Goal: Task Accomplishment & Management: Complete application form

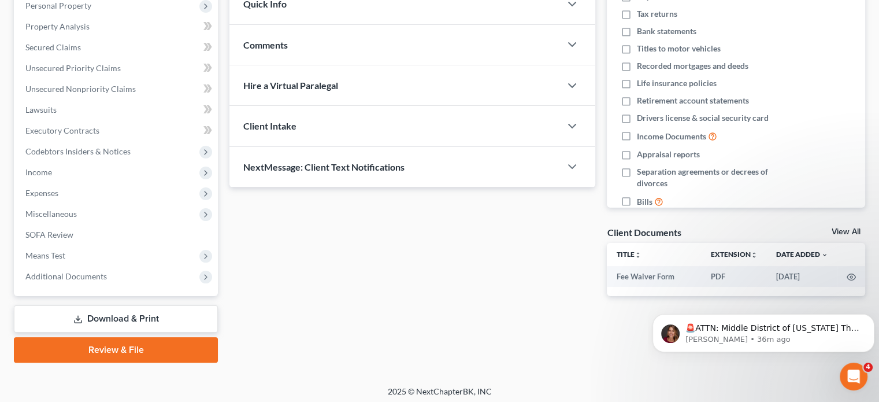
scroll to position [212, 0]
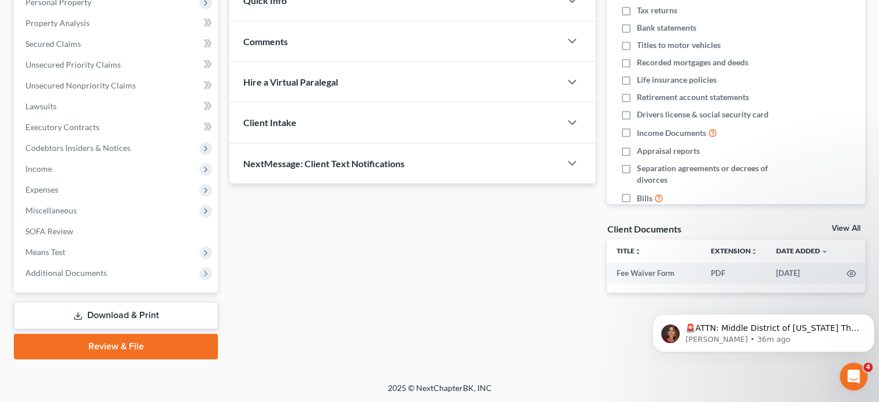
click at [143, 347] on link "Review & File" at bounding box center [116, 345] width 204 height 25
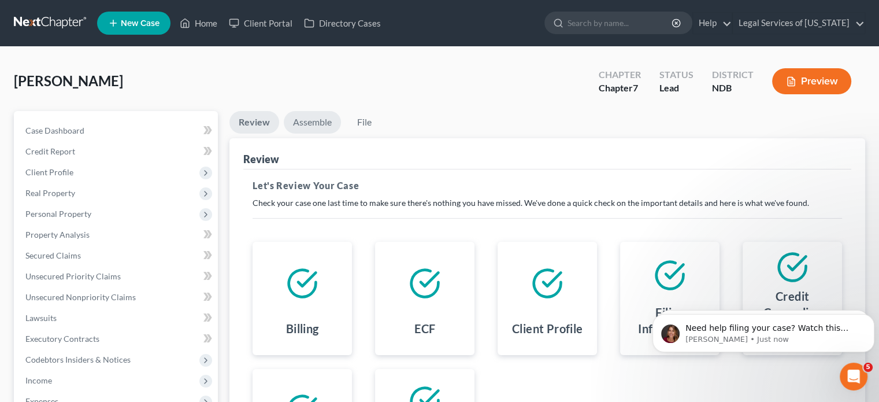
click at [320, 131] on link "Assemble" at bounding box center [312, 122] width 57 height 23
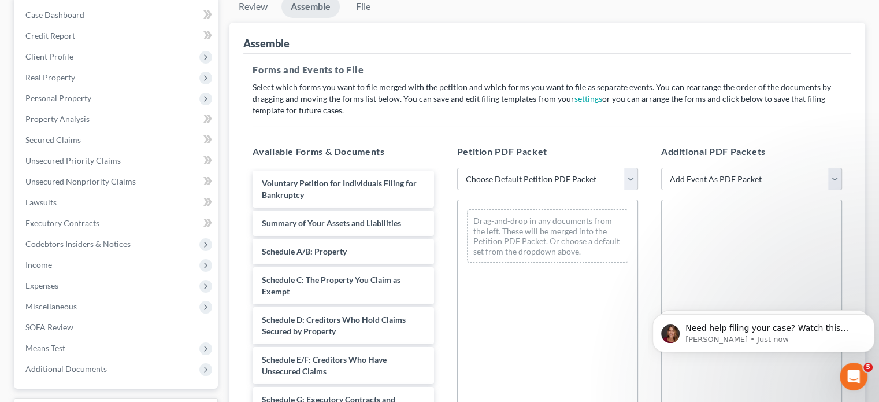
scroll to position [173, 0]
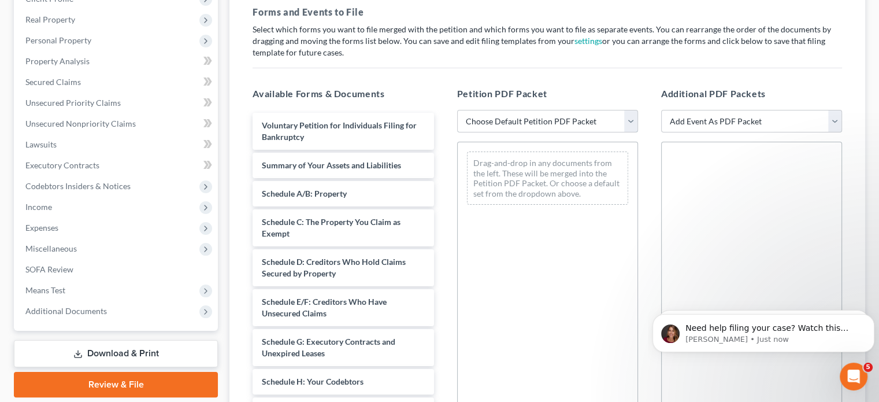
click at [631, 117] on select "Choose Default Petition PDF Packet Complete Bankruptcy Petition (all forms and …" at bounding box center [547, 121] width 181 height 23
select select "0"
click at [457, 110] on select "Choose Default Petition PDF Packet Complete Bankruptcy Petition (all forms and …" at bounding box center [547, 121] width 181 height 23
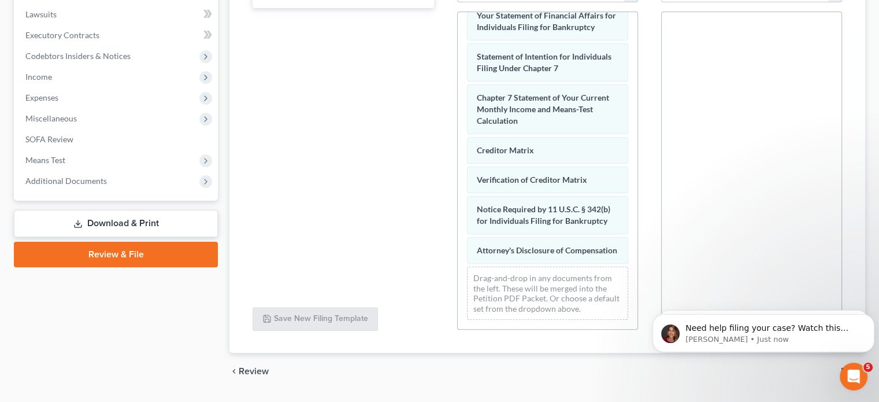
scroll to position [276, 0]
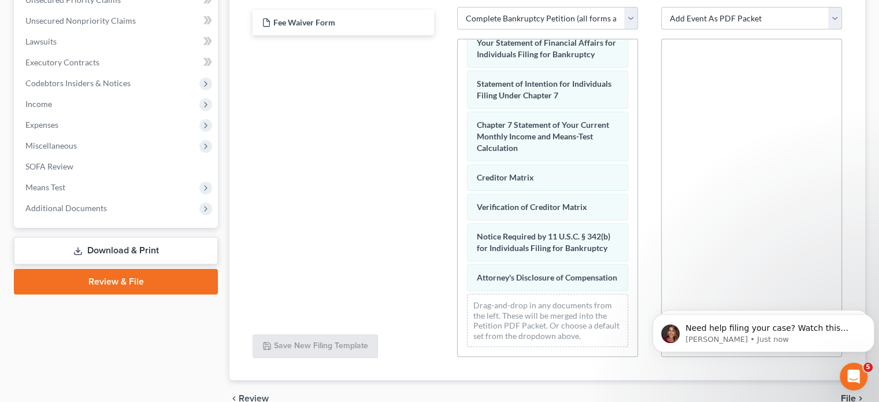
click at [846, 395] on span "File" at bounding box center [848, 398] width 15 height 9
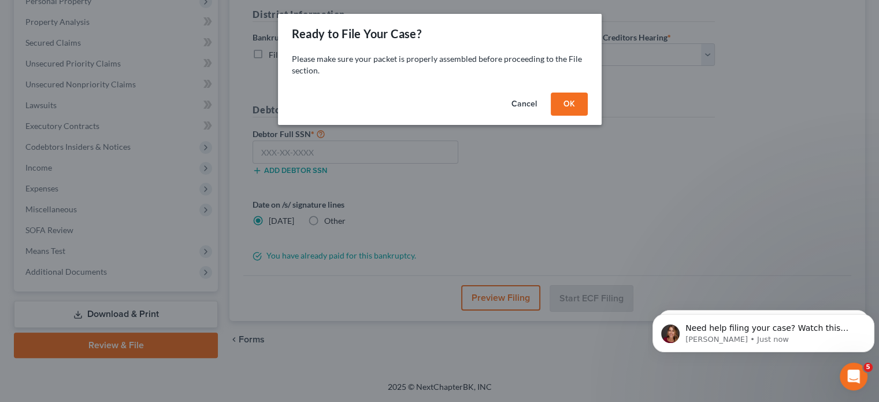
scroll to position [212, 0]
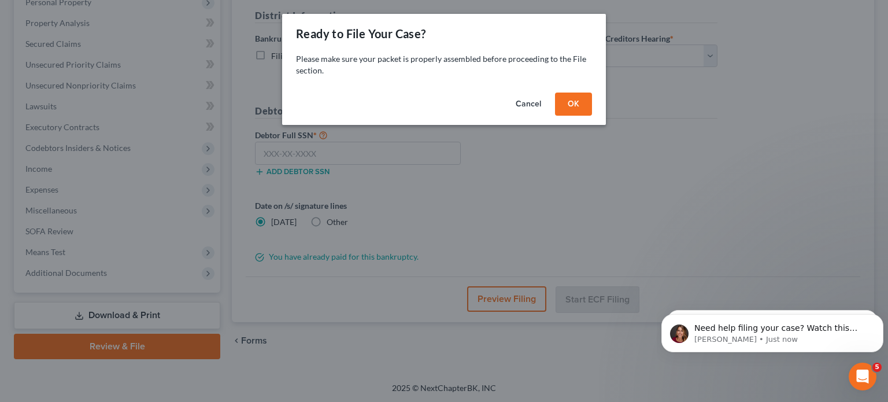
click at [580, 107] on button "OK" at bounding box center [573, 103] width 37 height 23
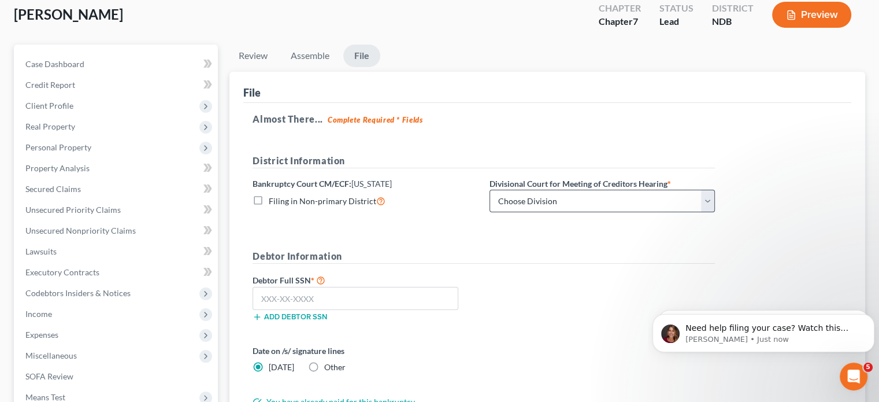
scroll to position [38, 0]
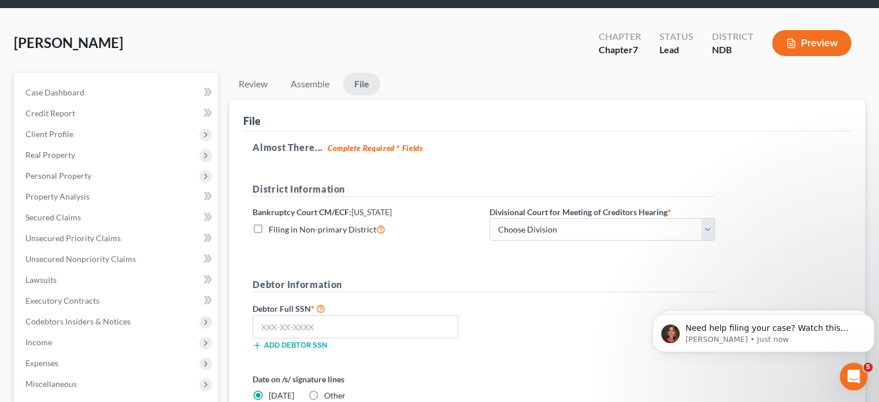
click at [269, 224] on label "Filing in Non-primary District" at bounding box center [327, 229] width 117 height 13
click at [273, 224] on input "Filing in Non-primary District" at bounding box center [277, 227] width 8 height 8
checkbox input "true"
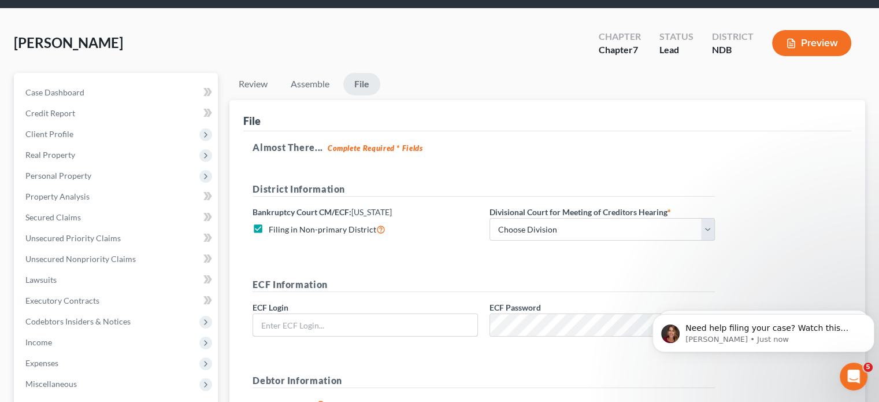
type input "[EMAIL_ADDRESS][DOMAIN_NAME]"
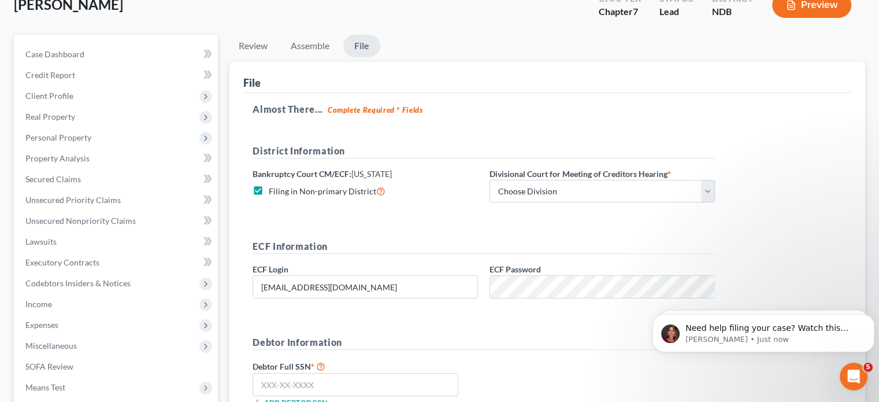
scroll to position [96, 0]
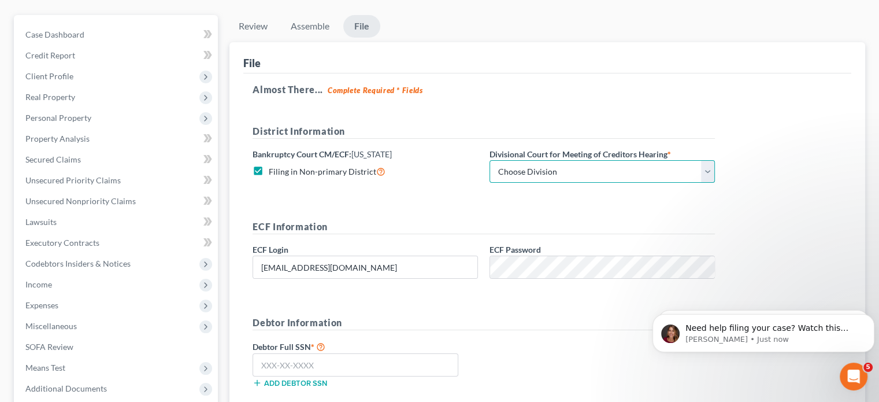
click at [628, 167] on select "Choose Division Fargo" at bounding box center [602, 171] width 225 height 23
select select "0"
click at [490, 160] on select "Choose Division Fargo" at bounding box center [602, 171] width 225 height 23
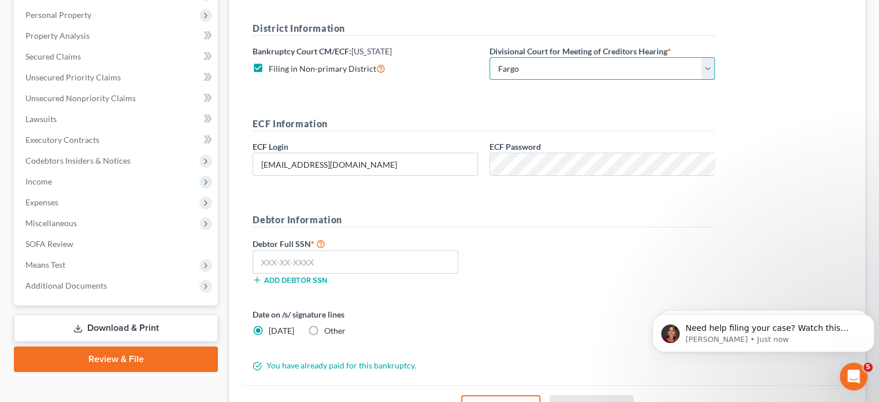
scroll to position [212, 0]
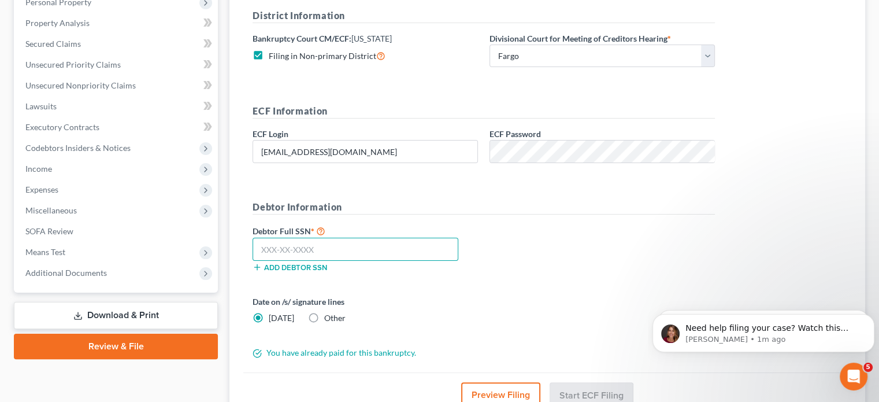
click at [318, 245] on input "text" at bounding box center [356, 249] width 206 height 23
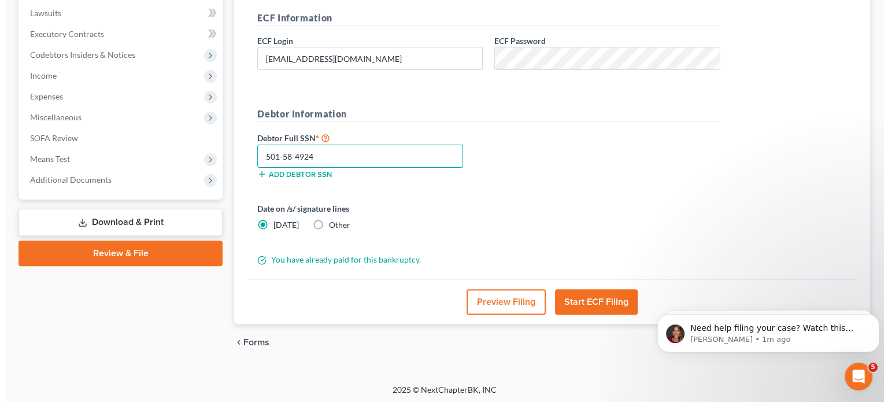
scroll to position [305, 0]
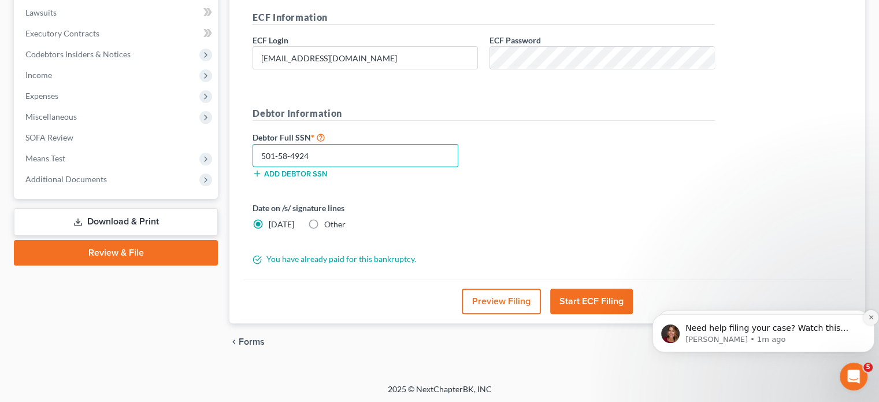
type input "501-58-4924"
click at [871, 316] on icon "Dismiss notification" at bounding box center [871, 317] width 6 height 6
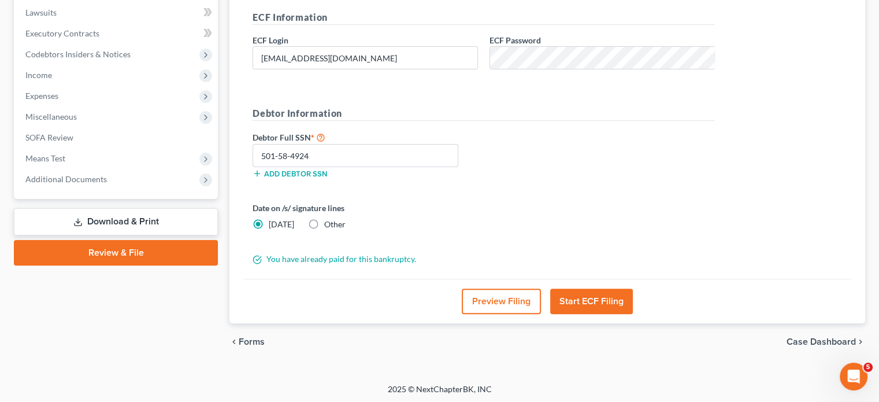
click at [610, 292] on button "Start ECF Filing" at bounding box center [591, 300] width 83 height 25
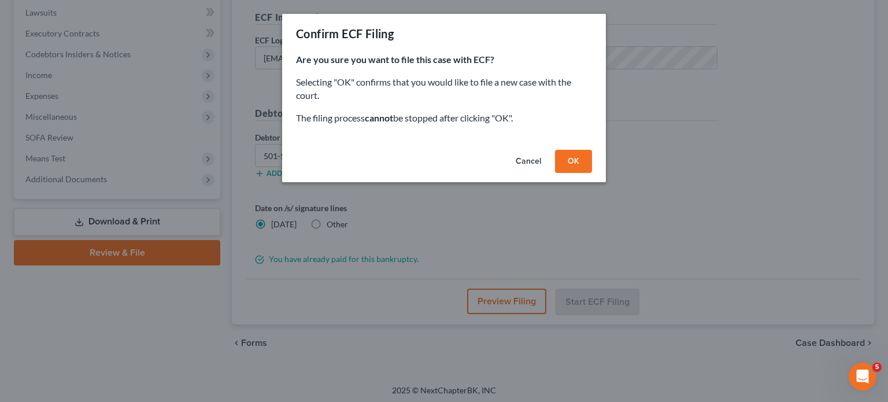
click at [577, 154] on button "OK" at bounding box center [573, 161] width 37 height 23
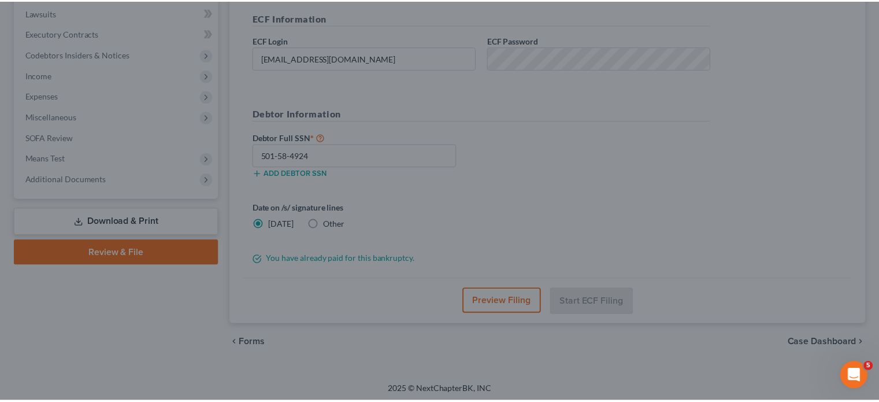
scroll to position [212, 0]
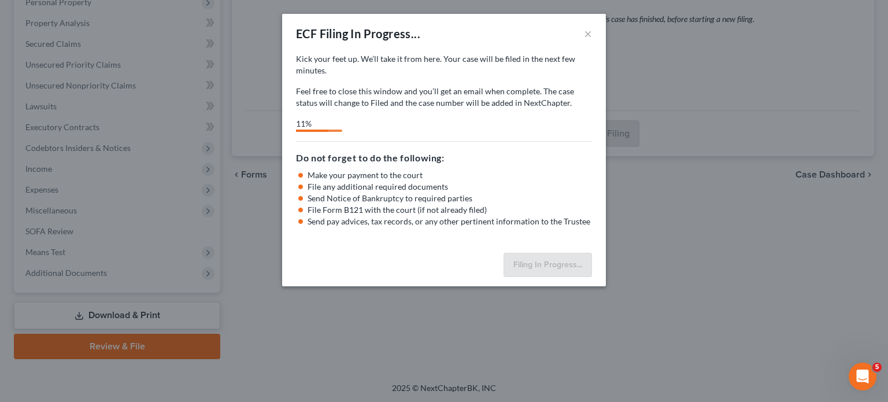
select select "0"
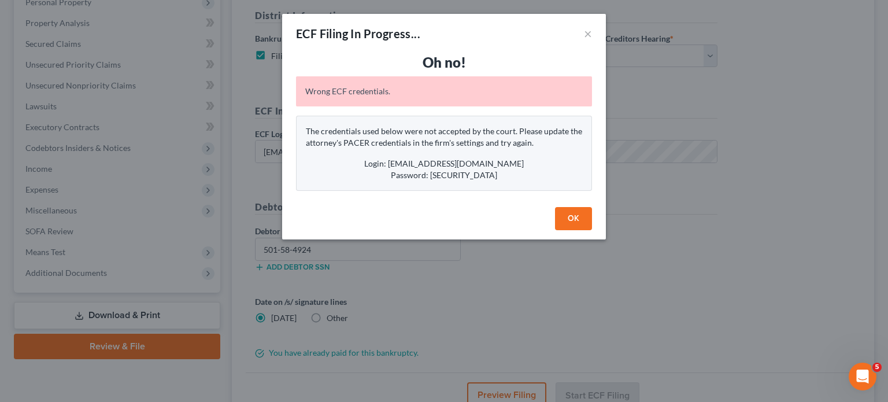
click at [567, 217] on button "OK" at bounding box center [573, 218] width 37 height 23
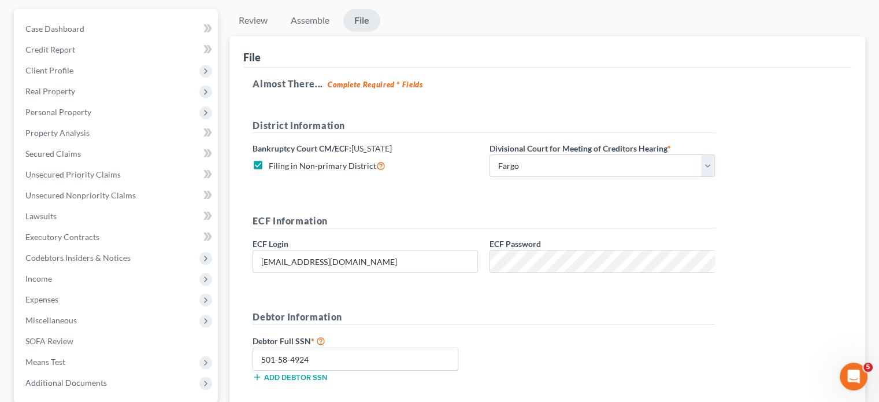
scroll to position [289, 0]
